Goal: Entertainment & Leisure: Browse casually

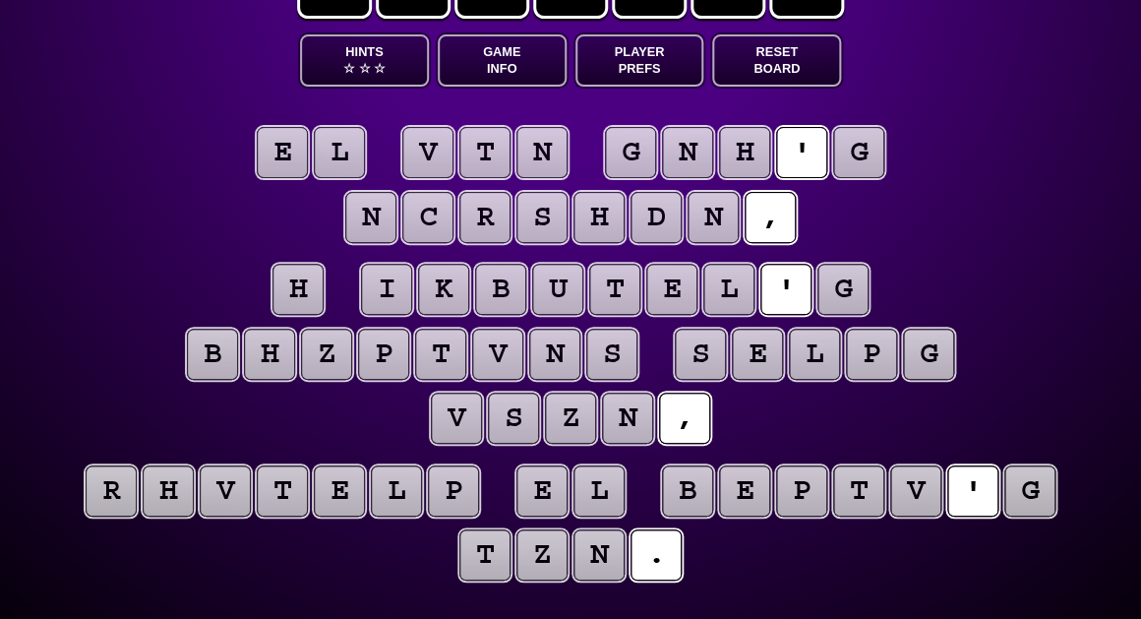
scroll to position [88, 0]
click at [516, 64] on button "Game Info" at bounding box center [502, 60] width 129 height 52
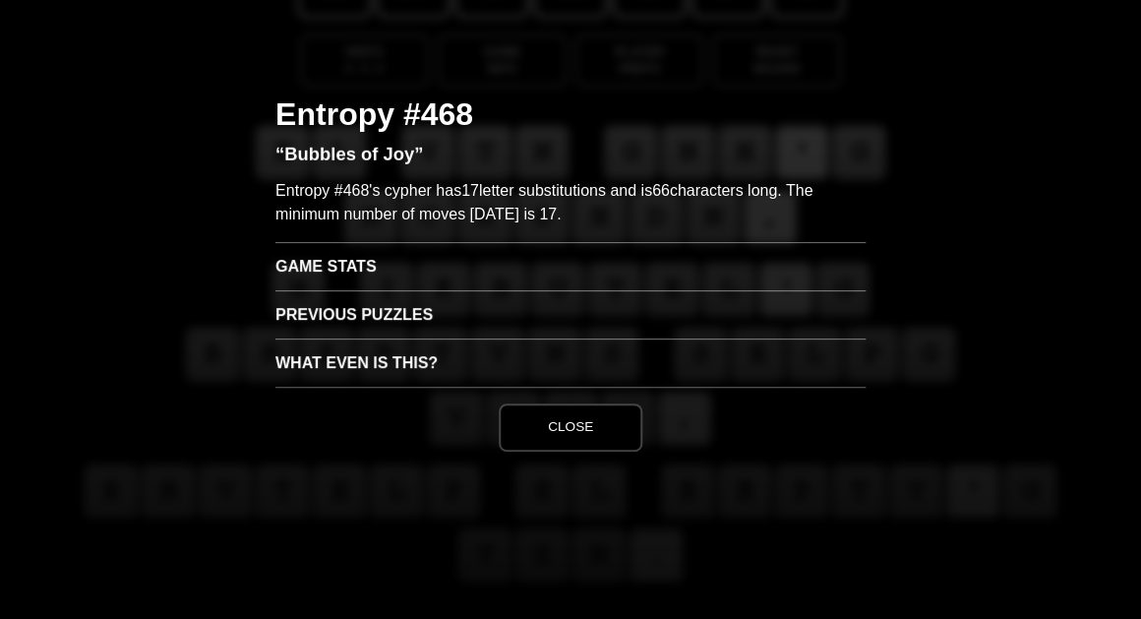
scroll to position [0, 0]
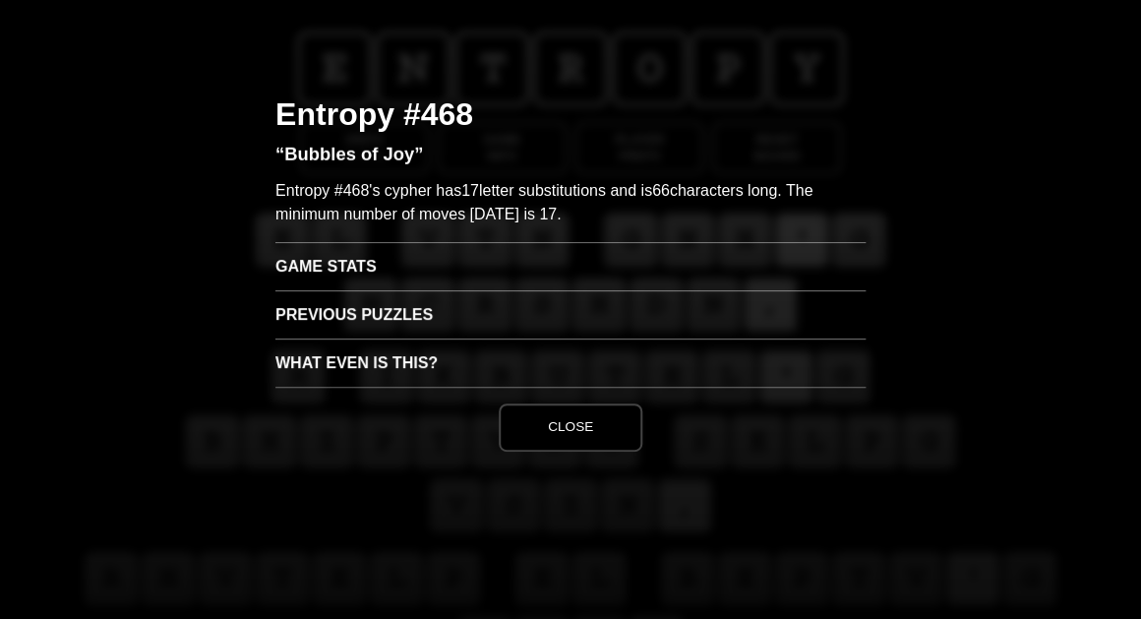
click at [343, 265] on h3 "Game Stats" at bounding box center [570, 266] width 590 height 48
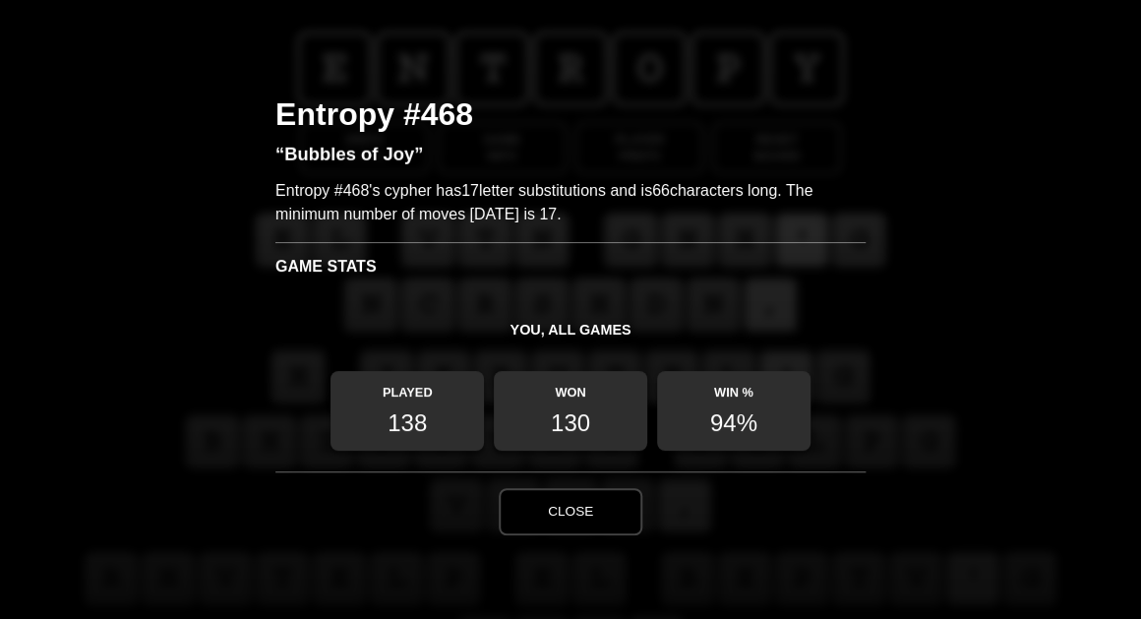
click at [586, 502] on button "Close" at bounding box center [571, 511] width 144 height 47
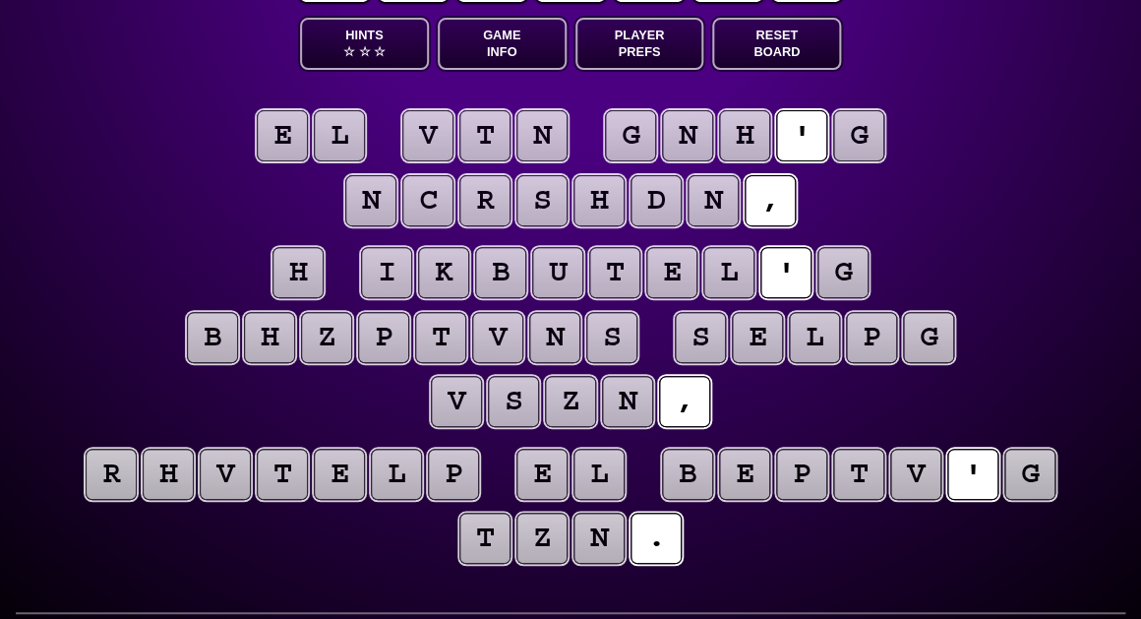
scroll to position [100, 0]
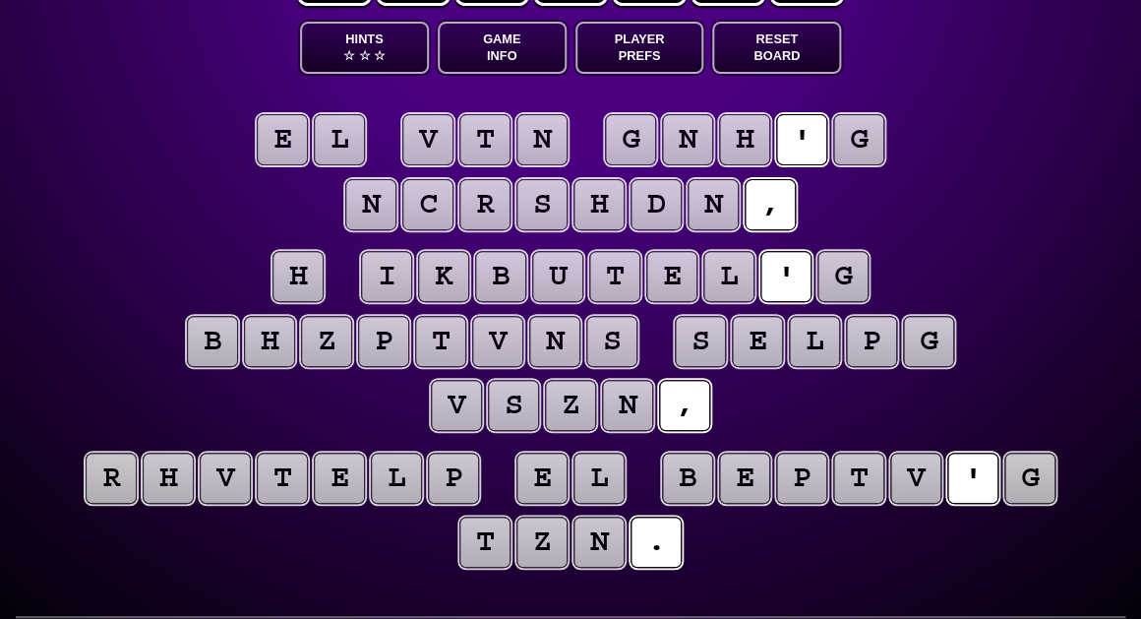
click at [1021, 479] on puzzle-tile "g" at bounding box center [1030, 478] width 51 height 51
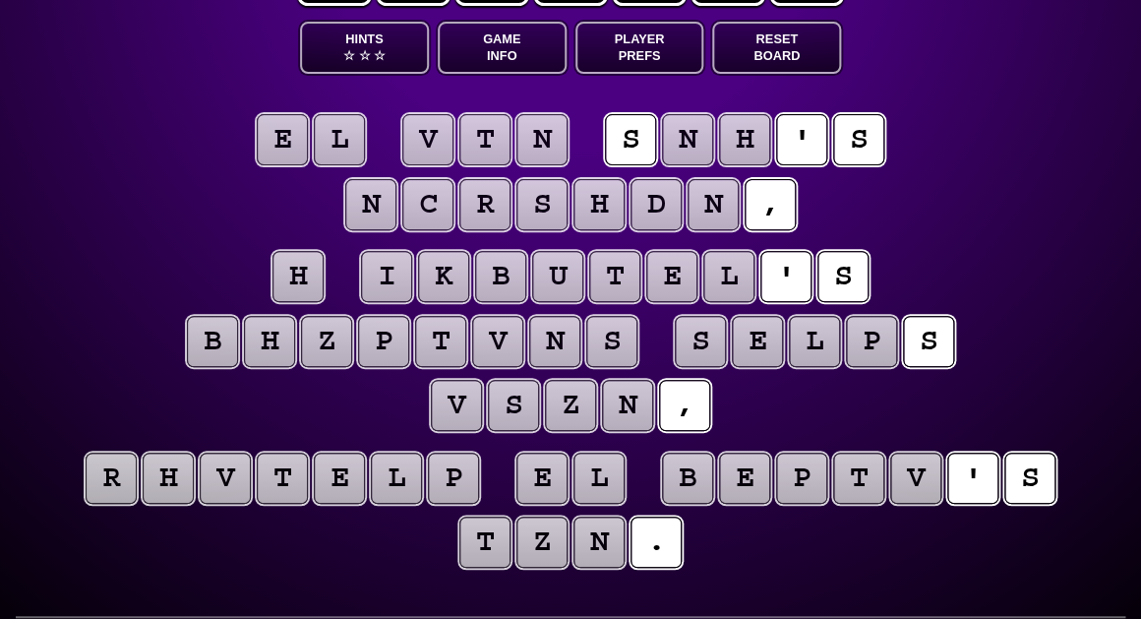
click at [300, 278] on puzzle-tile "h" at bounding box center [298, 276] width 51 height 51
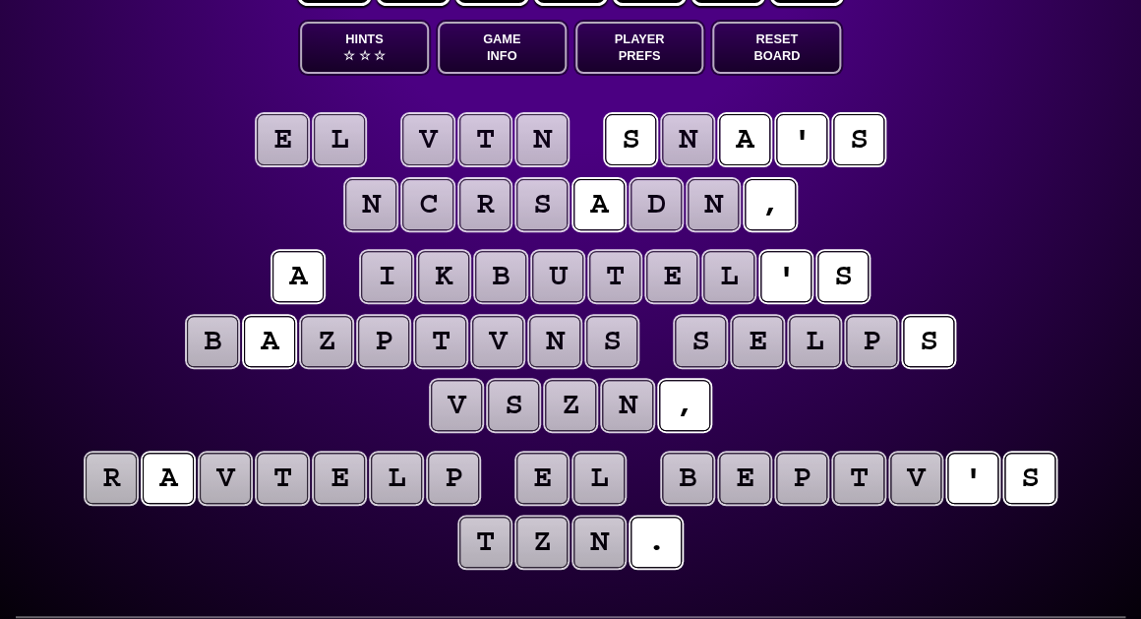
click at [209, 231] on puzzle-line "e l v t n s n a ' s n c r s a d n ," at bounding box center [571, 173] width 1008 height 129
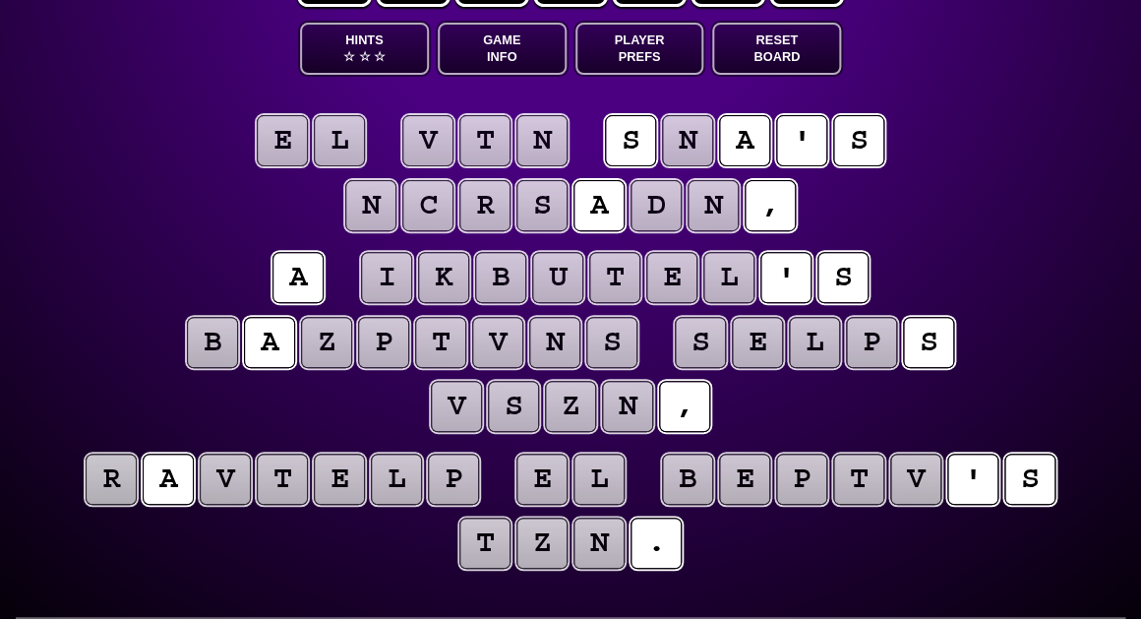
click at [547, 156] on puzzle-tile "n" at bounding box center [542, 140] width 51 height 51
click at [492, 154] on puzzle-tile "t" at bounding box center [484, 140] width 51 height 51
click at [448, 152] on puzzle-tile "v" at bounding box center [427, 140] width 51 height 51
click at [340, 143] on puzzle-tile "l" at bounding box center [339, 140] width 51 height 51
click at [278, 141] on puzzle-tile "e" at bounding box center [282, 140] width 51 height 51
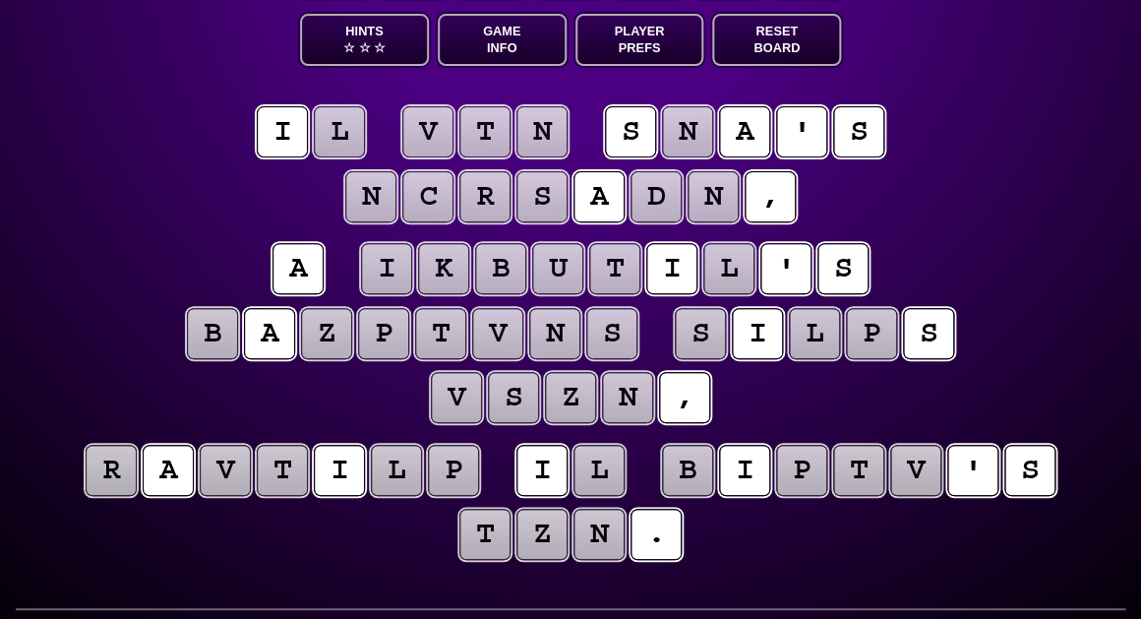
click at [337, 147] on puzzle-tile "l" at bounding box center [339, 131] width 51 height 51
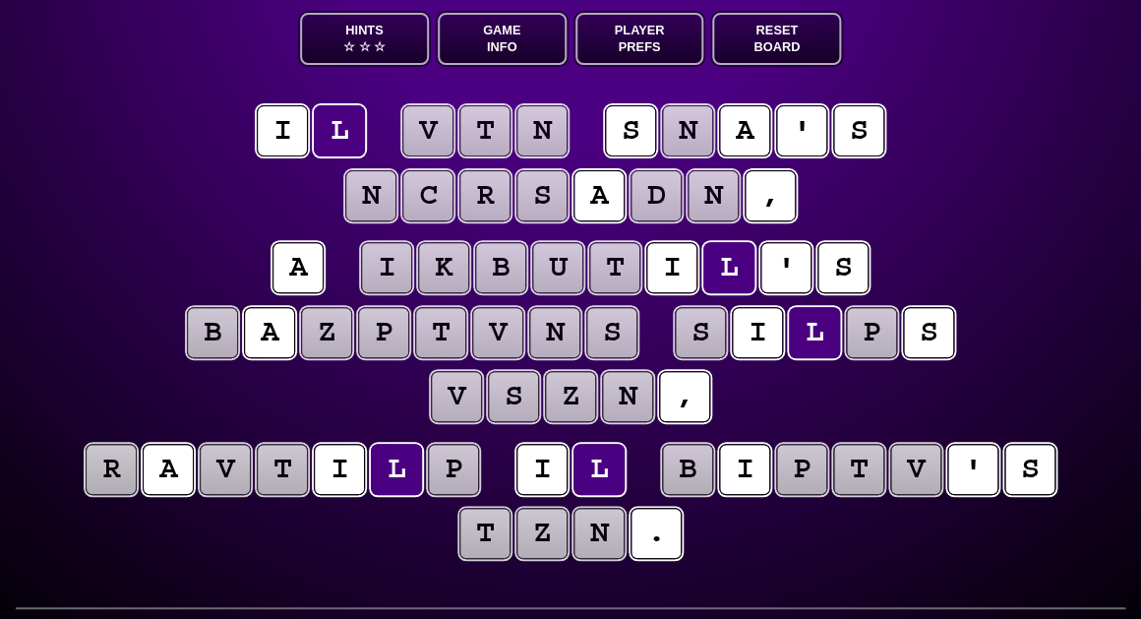
scroll to position [109, 0]
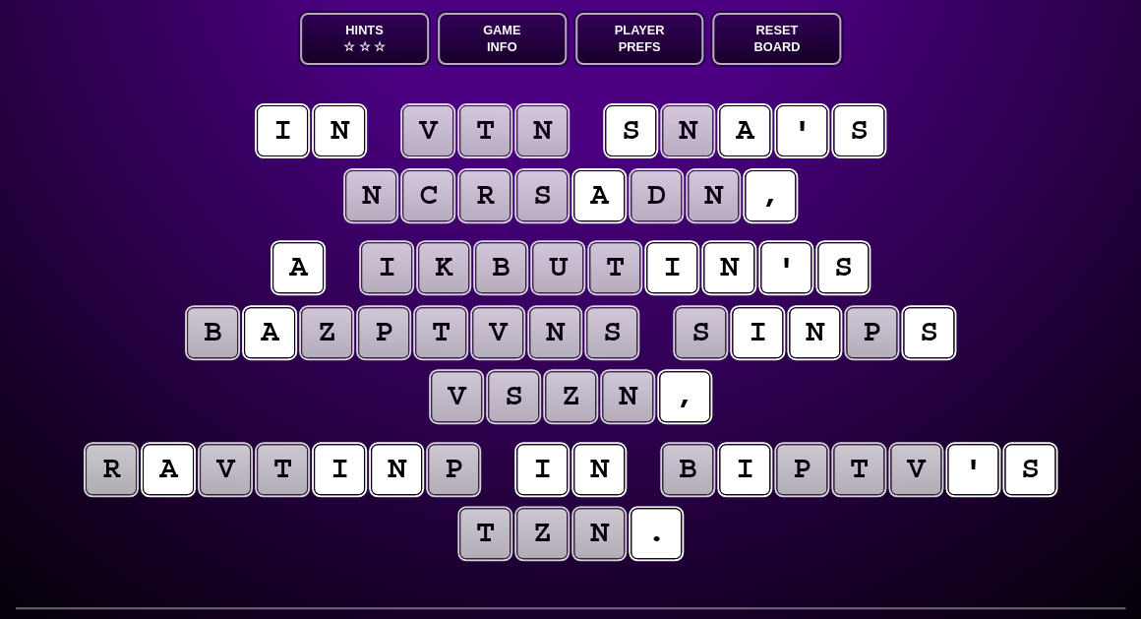
click at [422, 144] on puzzle-tile "v" at bounding box center [427, 130] width 51 height 51
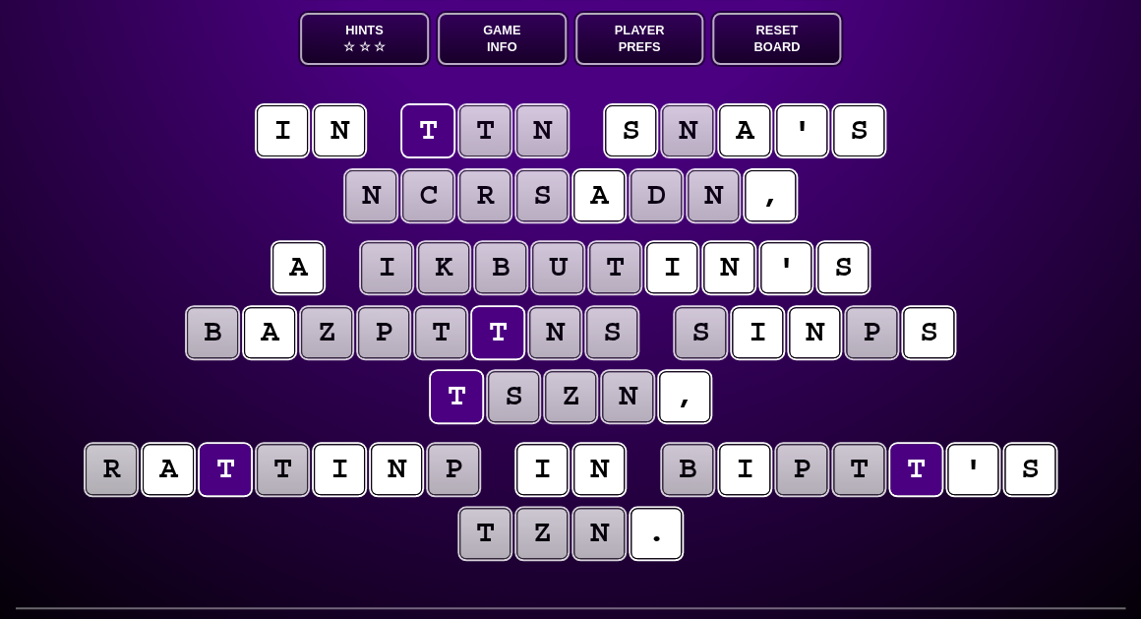
click at [482, 143] on puzzle-tile "t" at bounding box center [484, 130] width 51 height 51
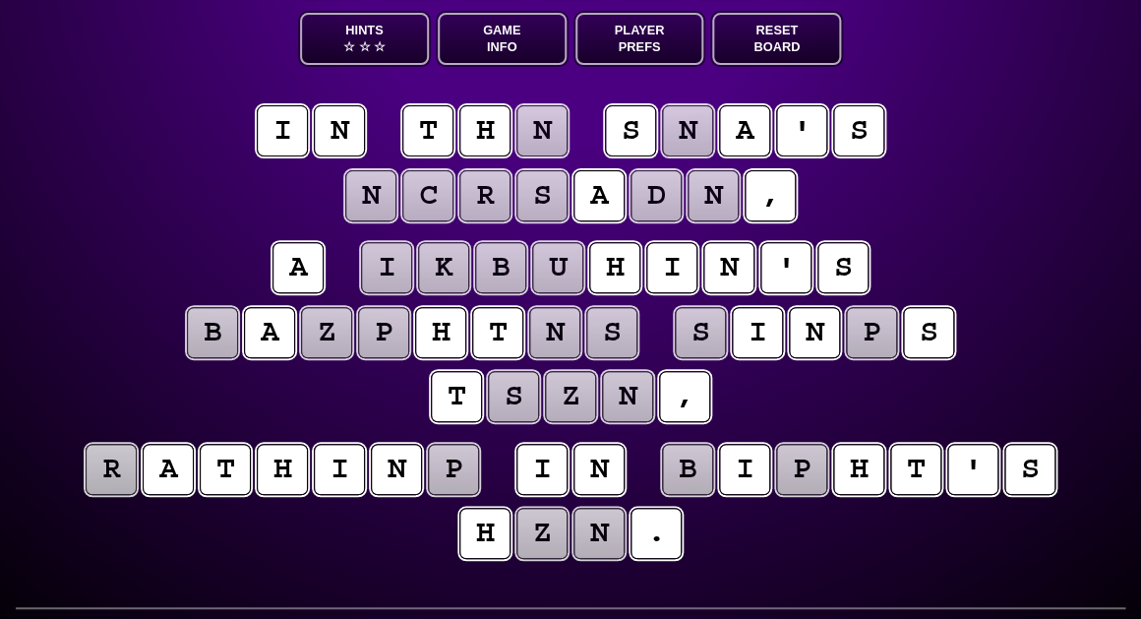
click at [546, 142] on puzzle-tile "n" at bounding box center [542, 130] width 51 height 51
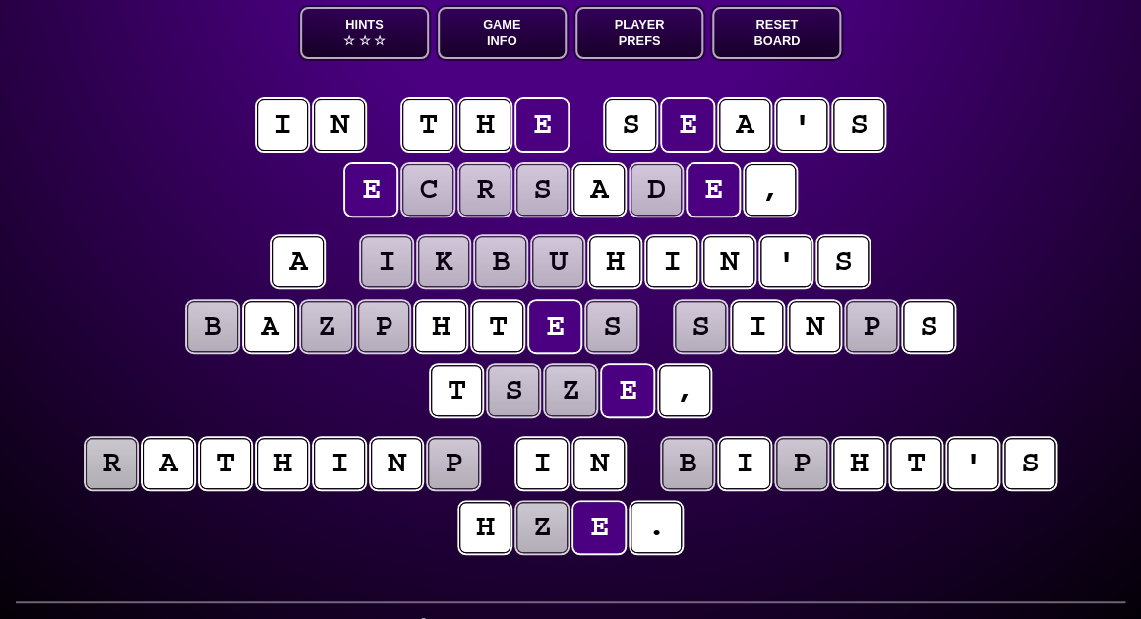
scroll to position [118, 0]
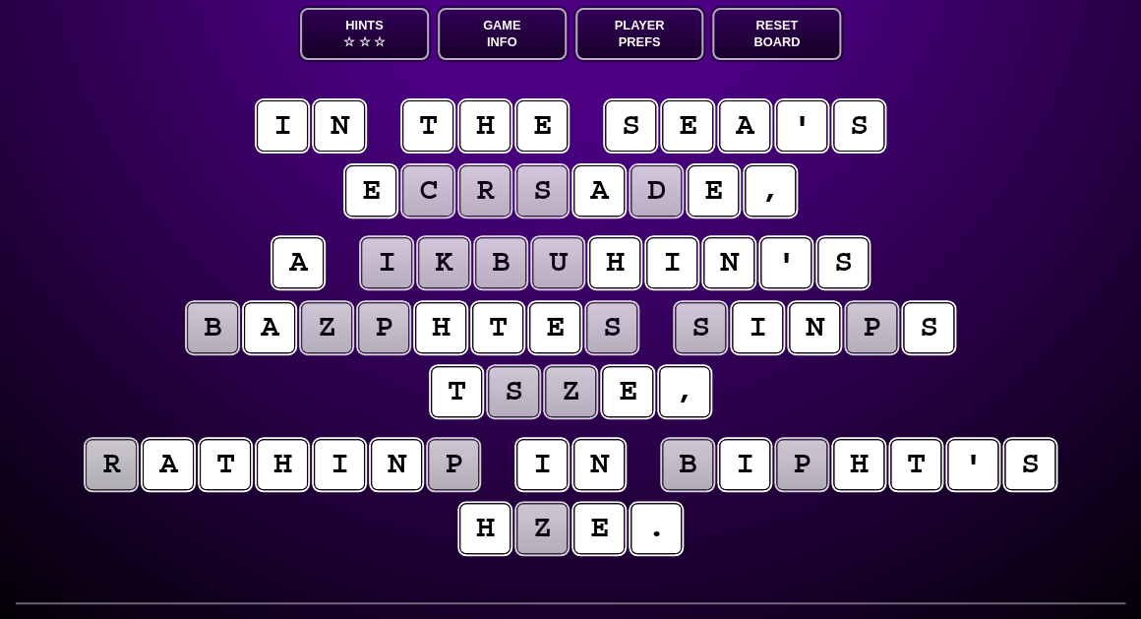
click at [192, 246] on puzzle-line "a i k b u h i n ' s b a z p h t e s s i n p s t s z e ," at bounding box center [571, 329] width 1008 height 194
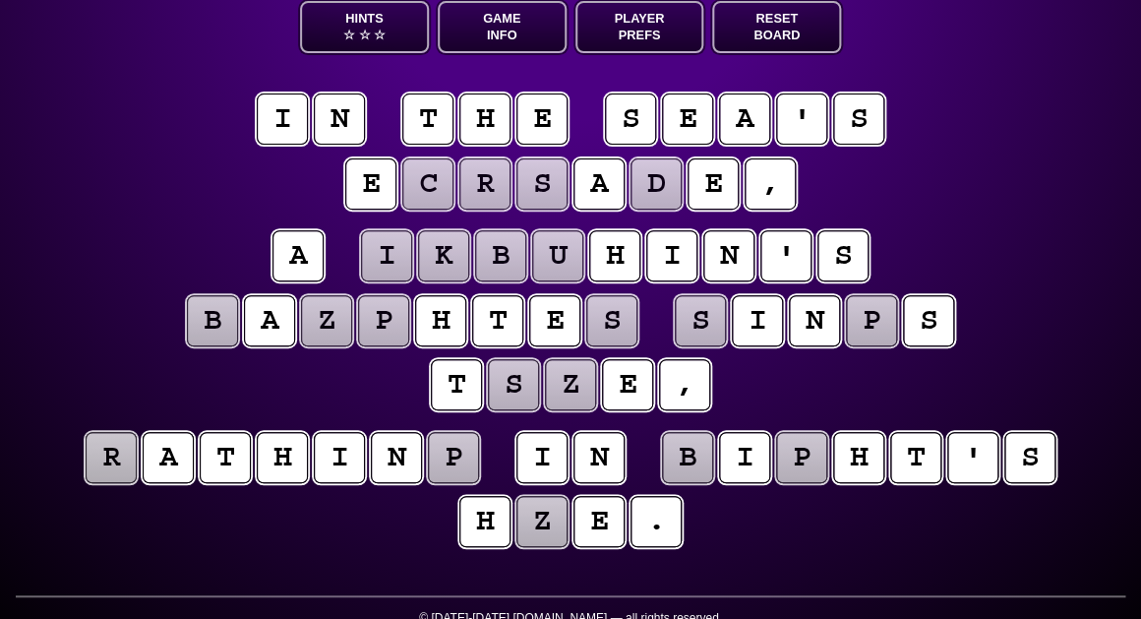
scroll to position [121, 0]
click at [381, 253] on puzzle-tile "i" at bounding box center [386, 255] width 51 height 51
click at [450, 257] on puzzle-tile "k" at bounding box center [443, 255] width 51 height 51
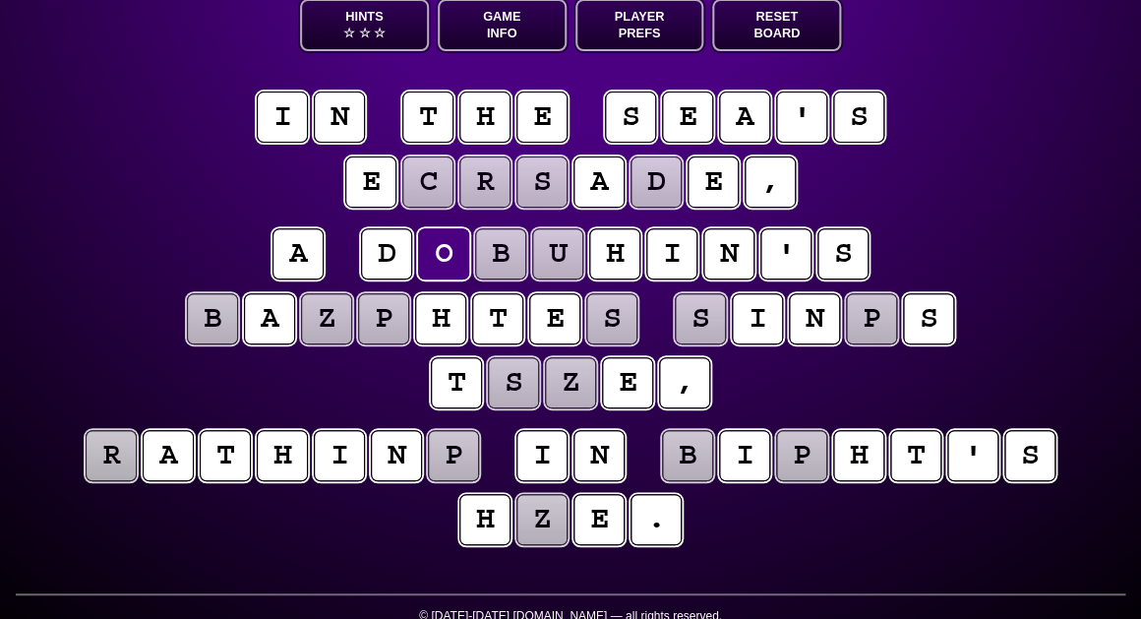
scroll to position [123, 0]
click at [505, 262] on puzzle-tile "b" at bounding box center [500, 253] width 51 height 51
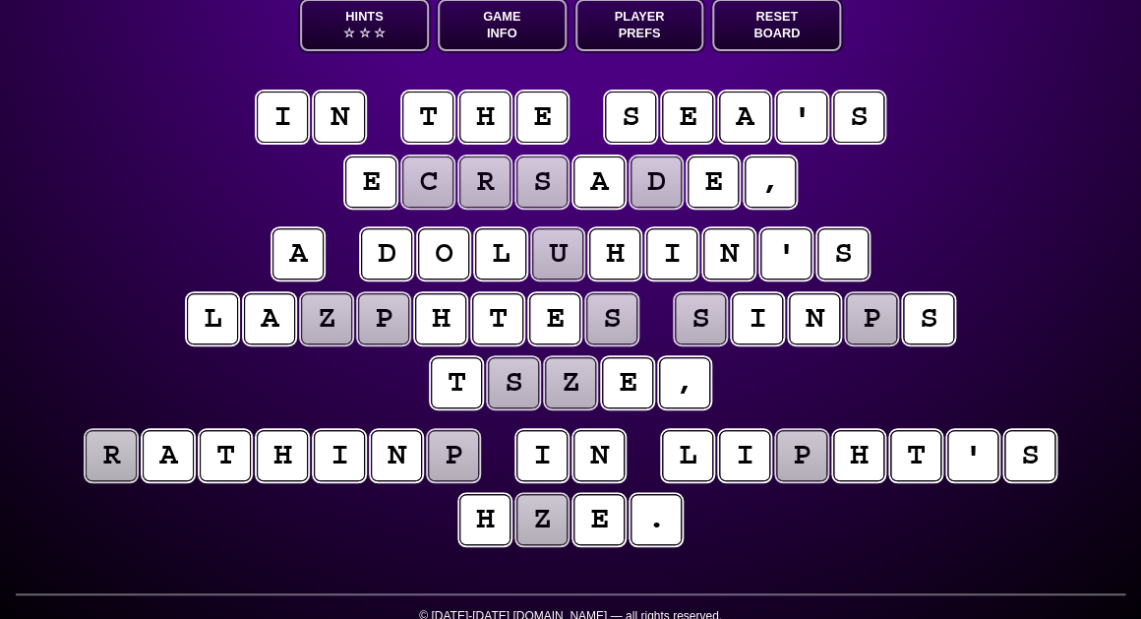
click at [567, 260] on puzzle-tile "u" at bounding box center [557, 253] width 51 height 51
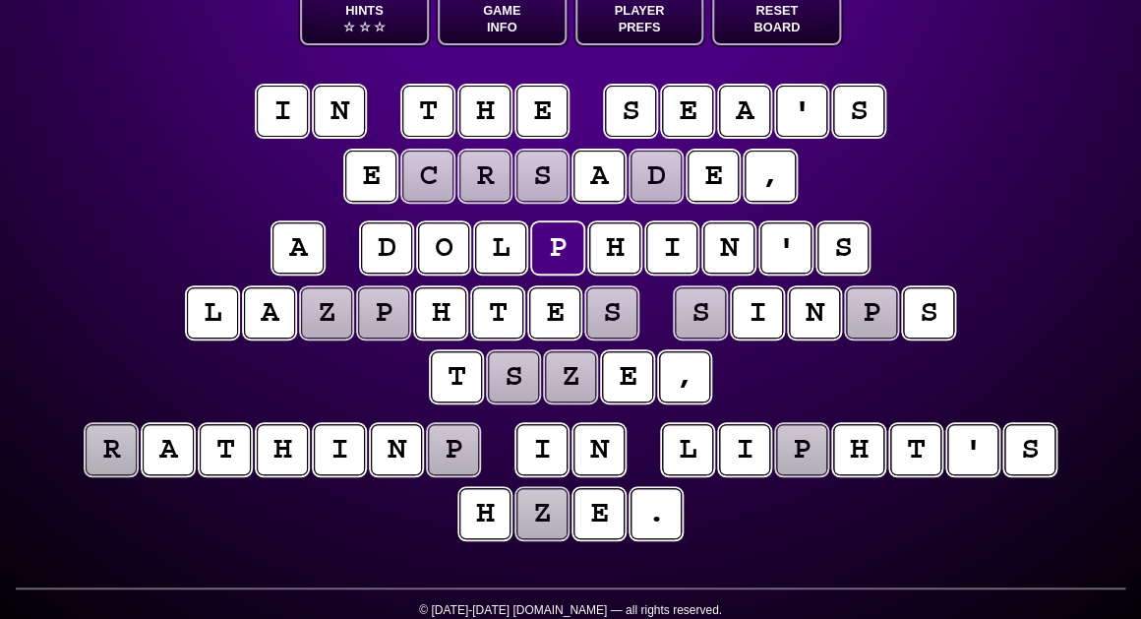
scroll to position [129, 0]
click at [330, 322] on puzzle-tile "z" at bounding box center [326, 312] width 51 height 51
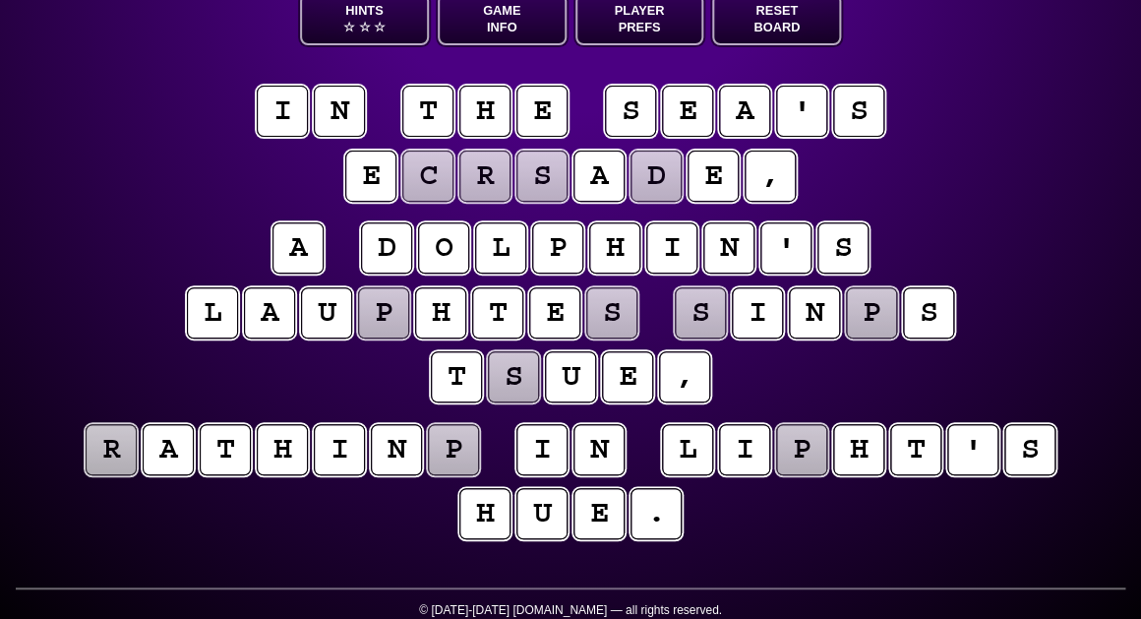
click at [381, 314] on puzzle-tile "p" at bounding box center [383, 312] width 51 height 51
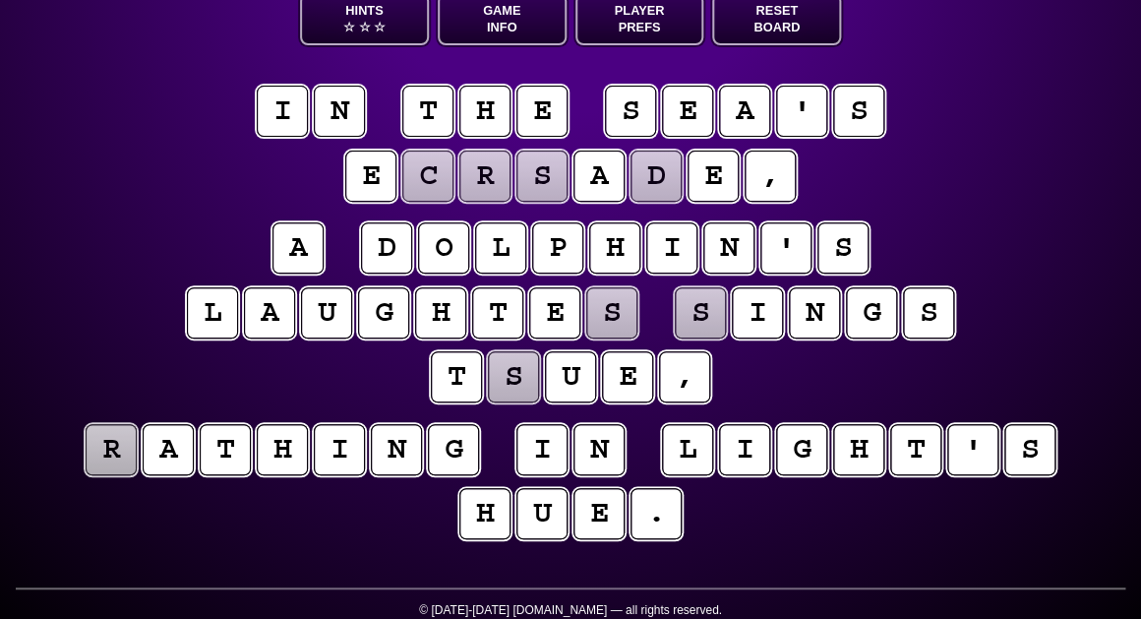
click at [607, 312] on puzzle-tile "s" at bounding box center [611, 312] width 51 height 51
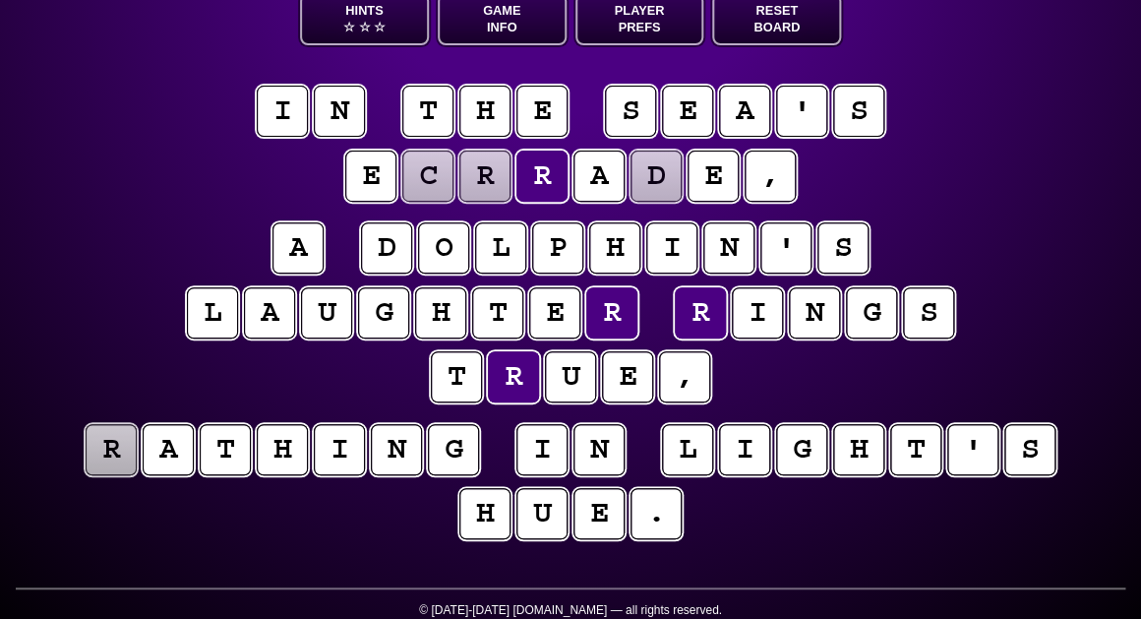
scroll to position [128, 0]
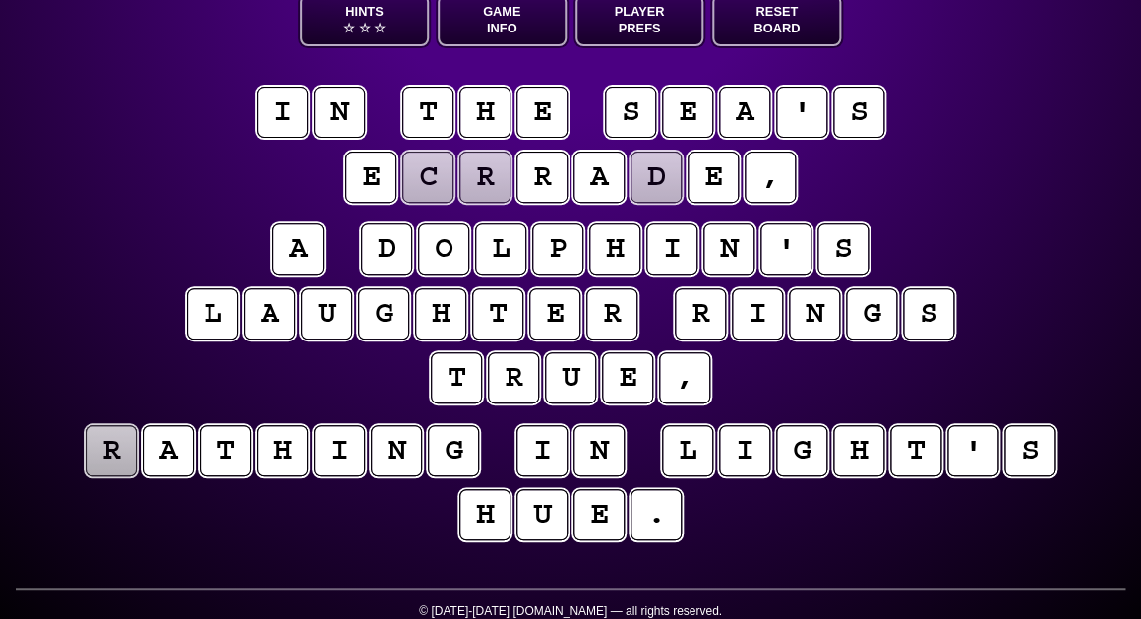
click at [120, 273] on puzzle-line "a d o l p h i n ' s l a u g h t e r r i n g s t r u e ," at bounding box center [571, 315] width 1008 height 194
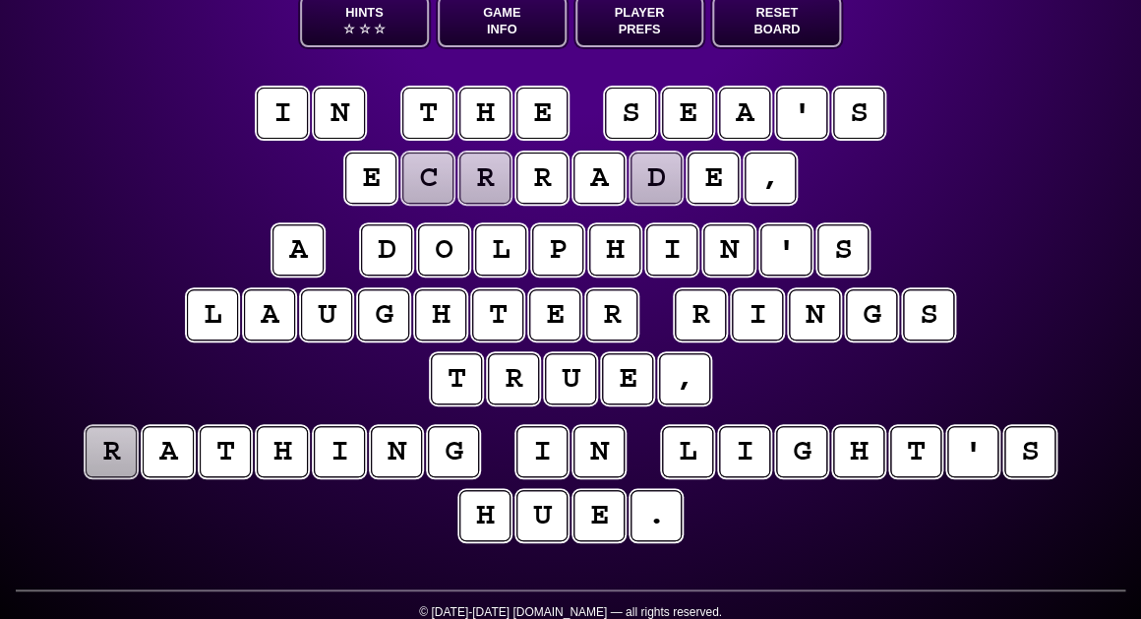
click at [109, 458] on puzzle-tile "r" at bounding box center [111, 451] width 51 height 51
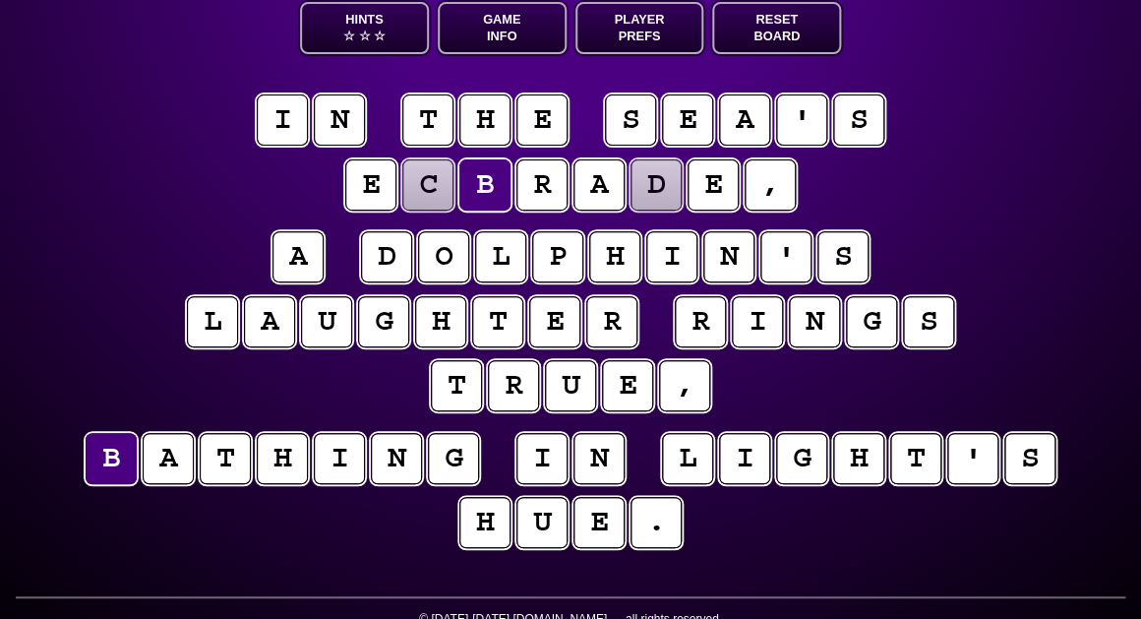
scroll to position [117, 0]
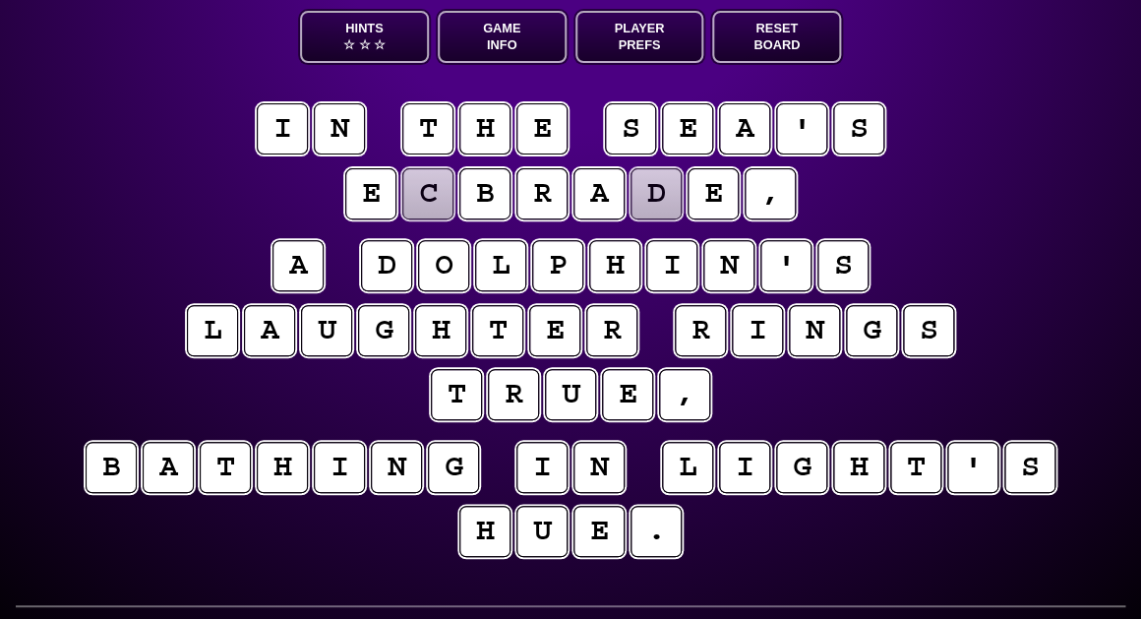
click at [439, 203] on puzzle-tile "c" at bounding box center [427, 193] width 51 height 51
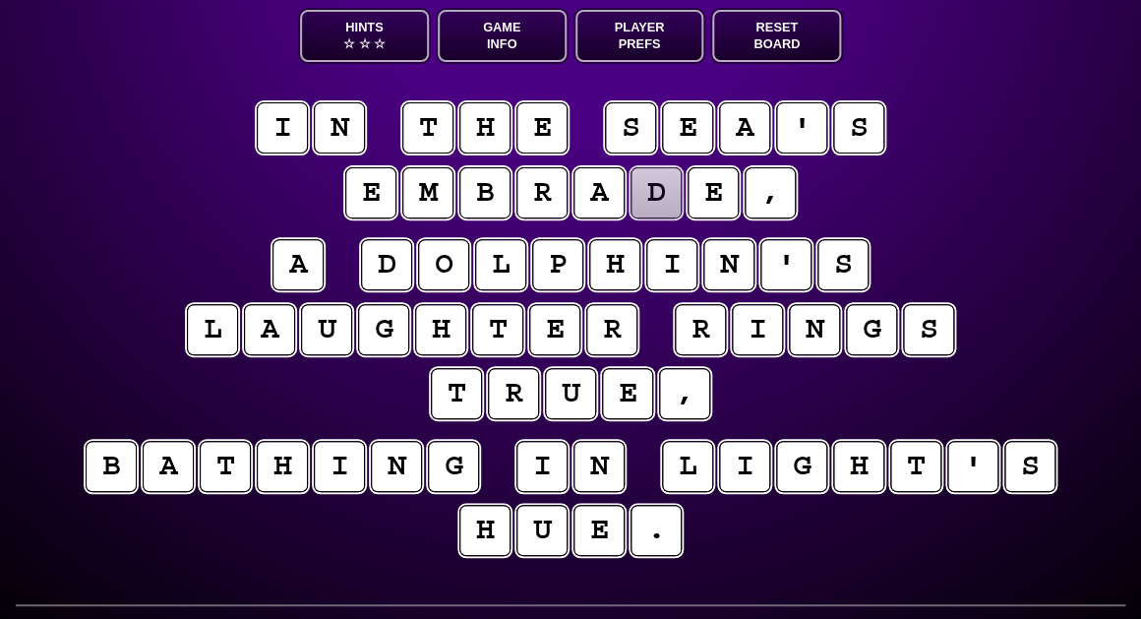
click at [645, 198] on puzzle-tile "d" at bounding box center [656, 192] width 51 height 51
type input "**********"
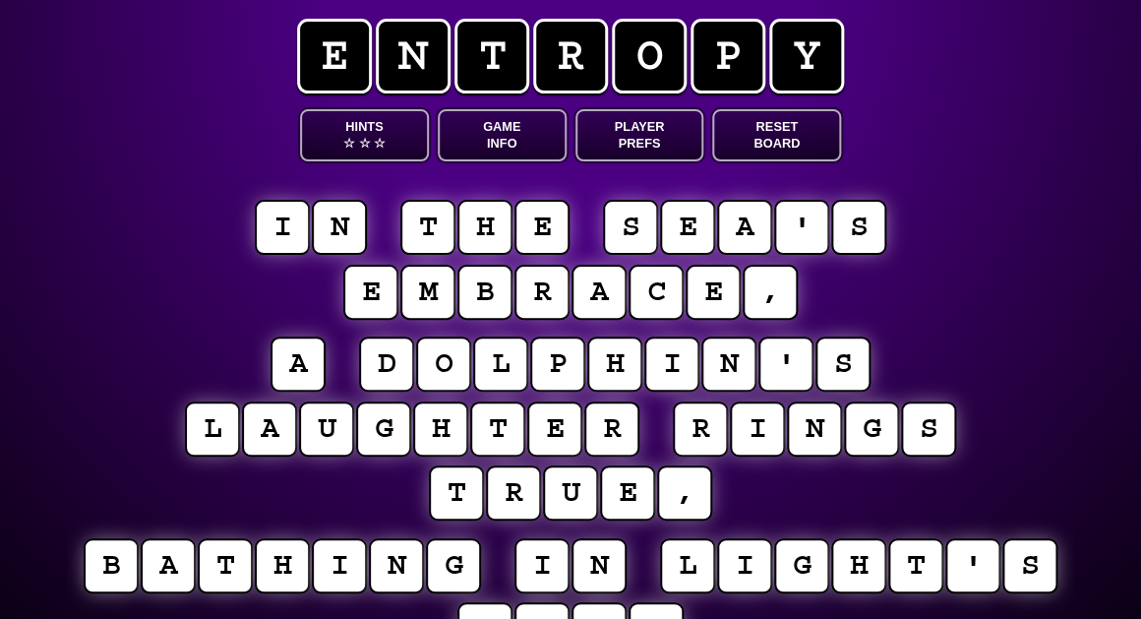
scroll to position [6, 0]
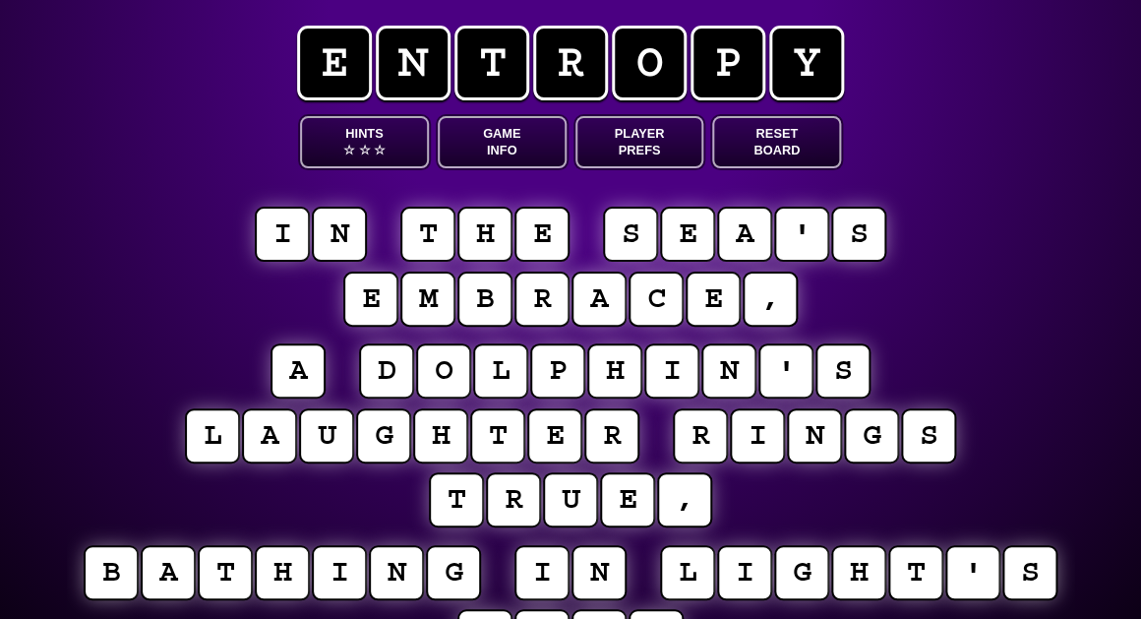
click at [505, 147] on button "Game Info" at bounding box center [502, 142] width 129 height 52
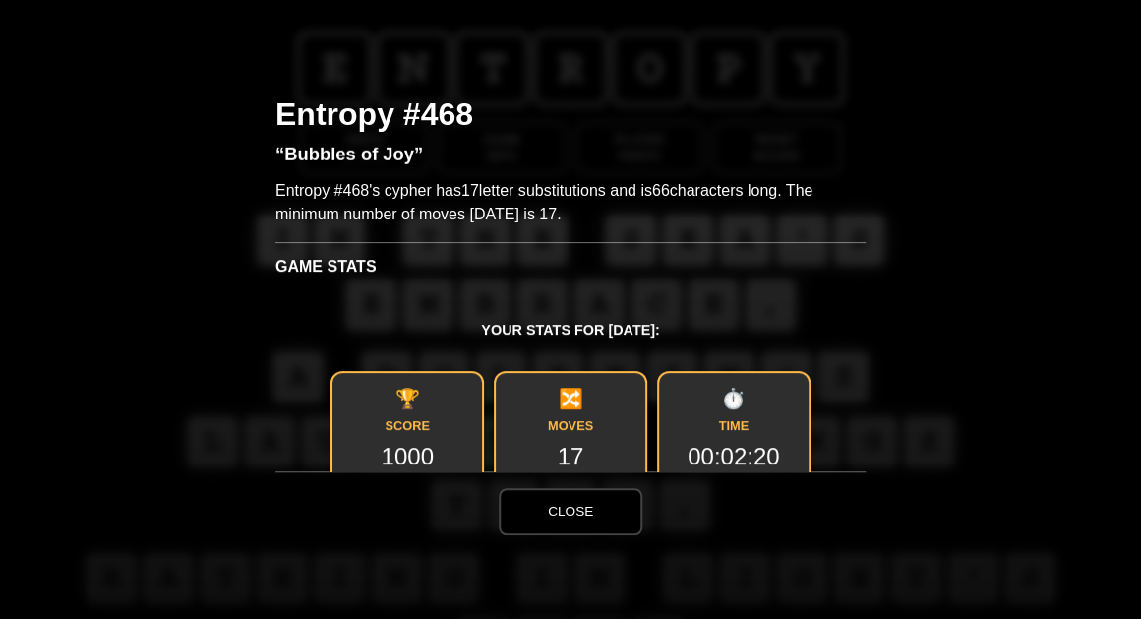
scroll to position [0, 0]
